Goal: Find specific page/section: Find specific page/section

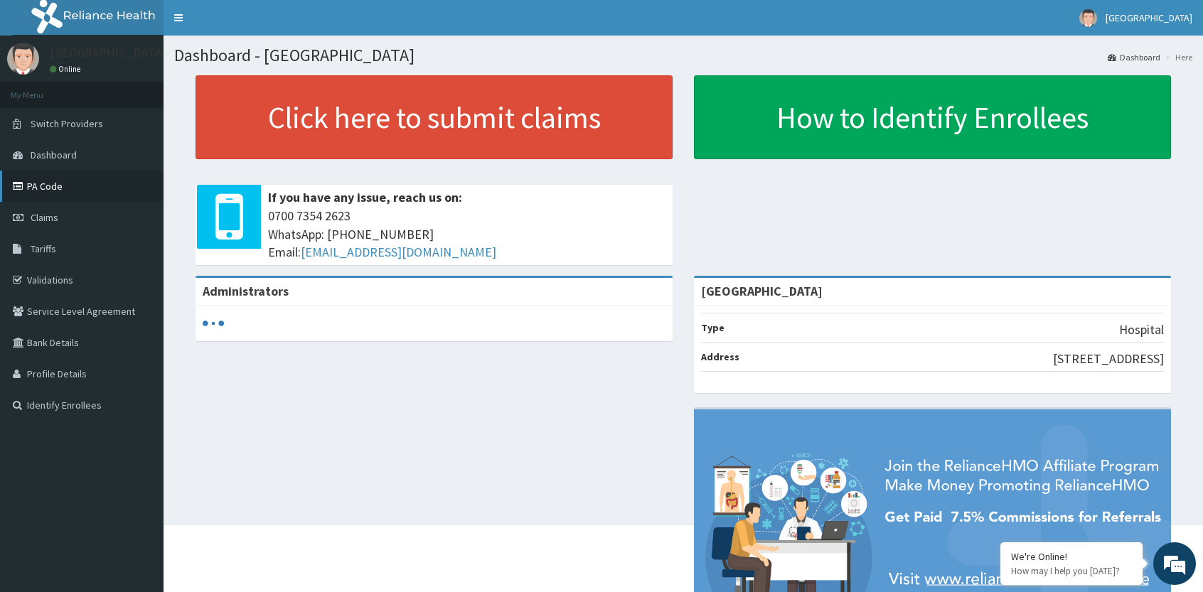
click at [51, 186] on link "PA Code" at bounding box center [82, 186] width 164 height 31
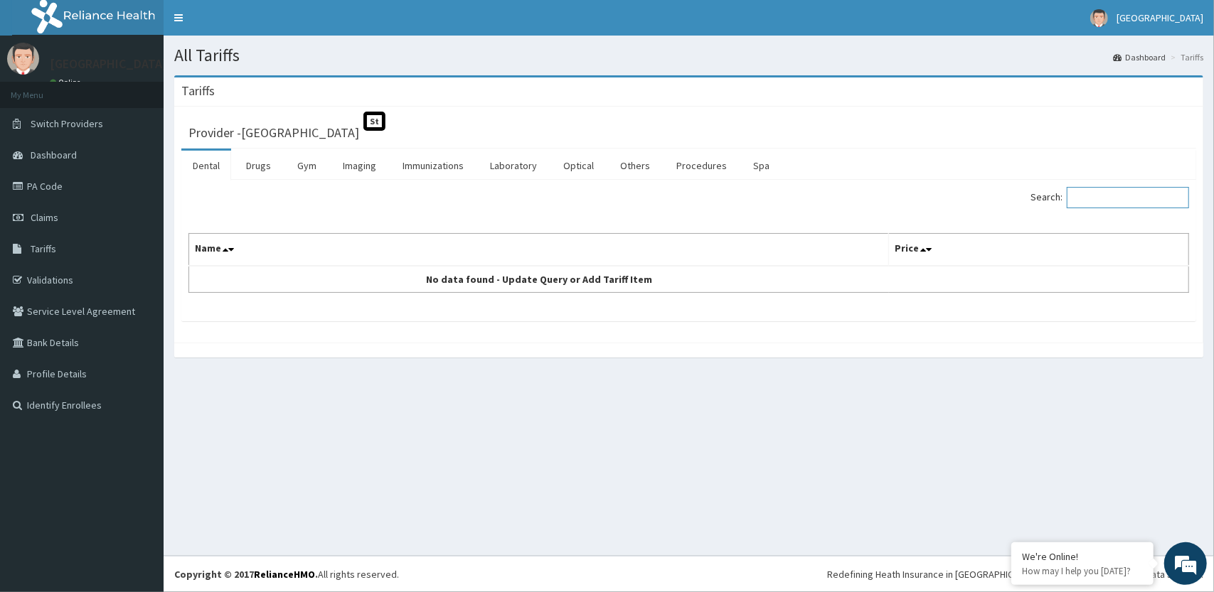
click at [1138, 201] on input "Search:" at bounding box center [1128, 197] width 122 height 21
type input "GYN"
click at [698, 167] on link "Procedures" at bounding box center [701, 166] width 73 height 30
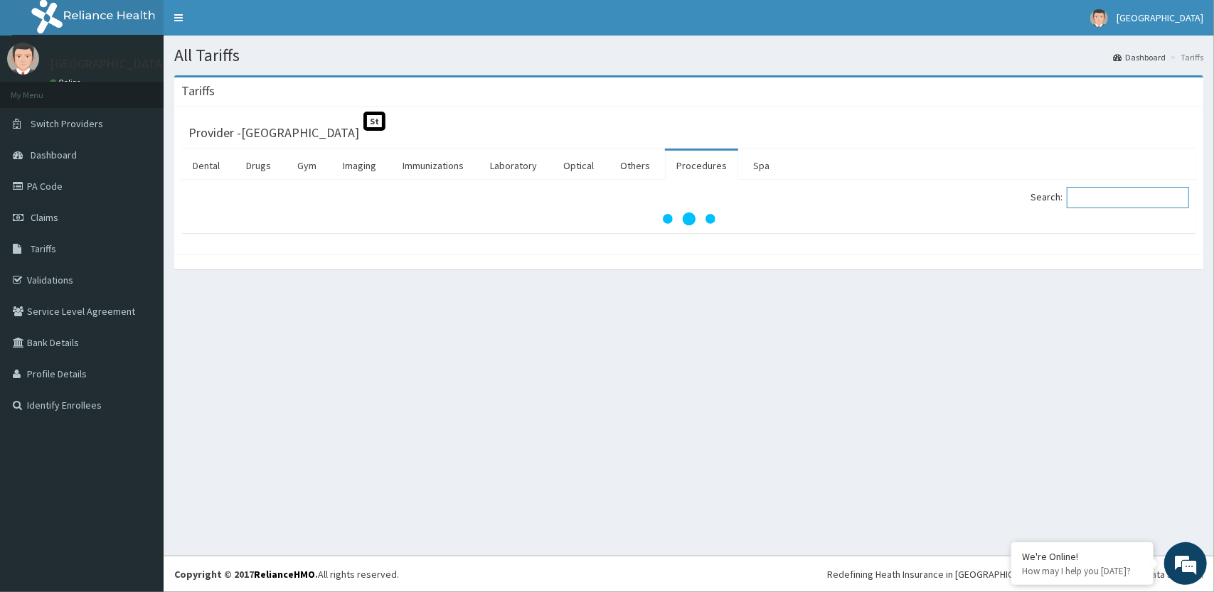
click at [1119, 197] on input "Search:" at bounding box center [1128, 197] width 122 height 21
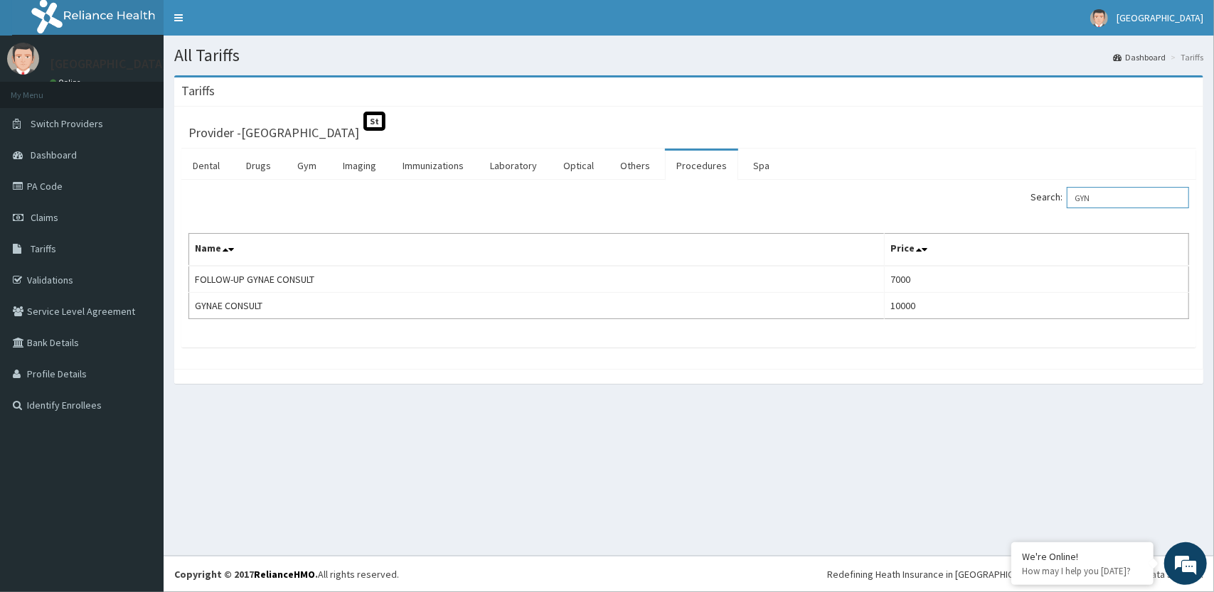
type input "GYN"
